Goal: Use online tool/utility: Utilize a website feature to perform a specific function

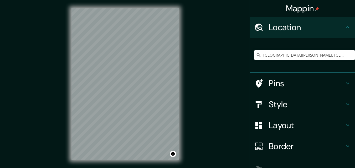
click at [273, 104] on h4 "Style" at bounding box center [307, 104] width 76 height 11
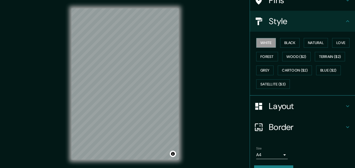
scroll to position [62, 0]
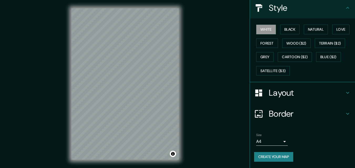
click at [279, 110] on h4 "Border" at bounding box center [307, 114] width 76 height 11
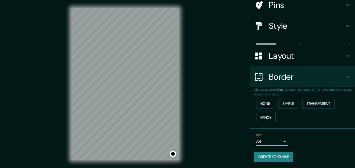
scroll to position [35, 0]
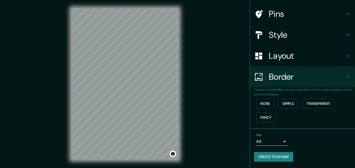
click at [276, 57] on h4 "Layout" at bounding box center [307, 56] width 76 height 11
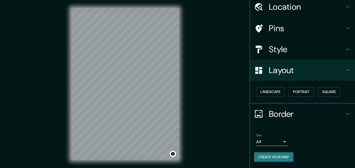
scroll to position [21, 0]
click at [225, 70] on div "Mappin Location [GEOGRAPHIC_DATA][PERSON_NAME], [GEOGRAPHIC_DATA][PERSON_NAME],…" at bounding box center [177, 88] width 355 height 177
click at [271, 89] on button "Landscape" at bounding box center [270, 92] width 28 height 10
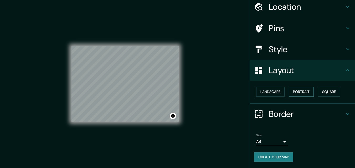
click at [289, 91] on button "Portrait" at bounding box center [301, 92] width 25 height 10
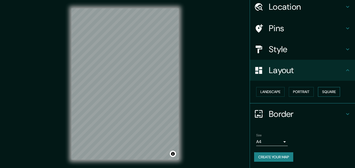
click at [325, 93] on button "Square" at bounding box center [329, 92] width 22 height 10
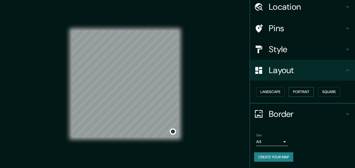
click at [306, 89] on button "Portrait" at bounding box center [301, 92] width 25 height 10
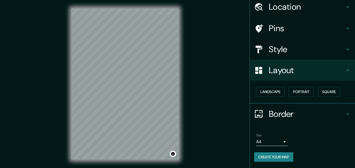
click at [279, 28] on h4 "Pins" at bounding box center [307, 28] width 76 height 11
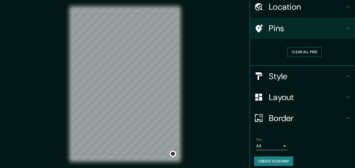
click at [294, 52] on button "Clear all pins" at bounding box center [305, 52] width 34 height 10
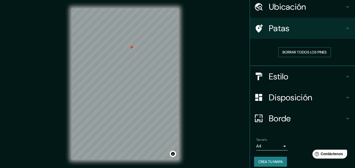
click at [290, 51] on font "Borrar todos los pines" at bounding box center [305, 52] width 44 height 5
click at [289, 28] on h4 "Patas" at bounding box center [307, 28] width 76 height 11
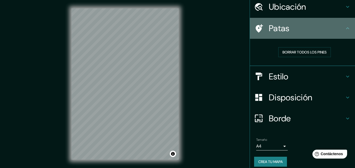
click at [271, 33] on font "Patas" at bounding box center [279, 28] width 21 height 11
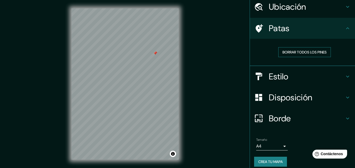
click at [296, 49] on font "Borrar todos los pines" at bounding box center [305, 52] width 44 height 7
click at [188, 116] on div "Mappin Ubicación [GEOGRAPHIC_DATA][PERSON_NAME], [GEOGRAPHIC_DATA][PERSON_NAME]…" at bounding box center [177, 88] width 355 height 177
